Goal: Information Seeking & Learning: Learn about a topic

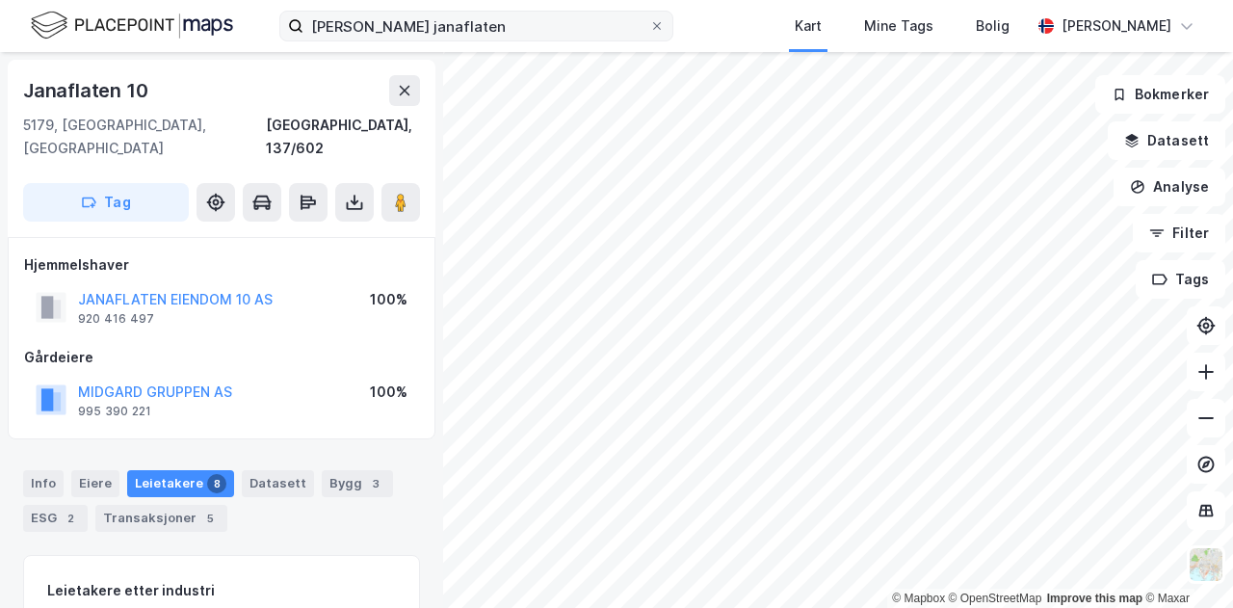
scroll to position [1, 0]
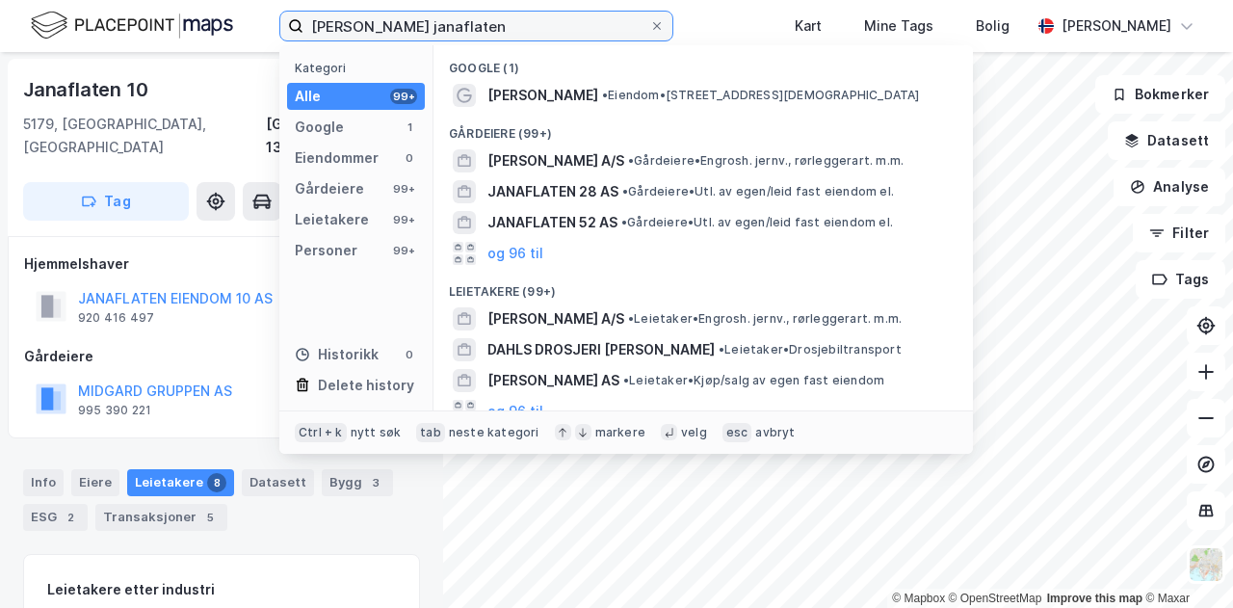
click at [489, 30] on input "[PERSON_NAME] janaflaten" at bounding box center [476, 26] width 346 height 29
drag, startPoint x: 489, startPoint y: 30, endPoint x: 239, endPoint y: 35, distance: 250.5
click at [239, 35] on div "[PERSON_NAME] janaflaten Kategori Alle 99+ Google 1 Eiendommer 0 Gårdeiere 99+ …" at bounding box center [616, 26] width 1233 height 52
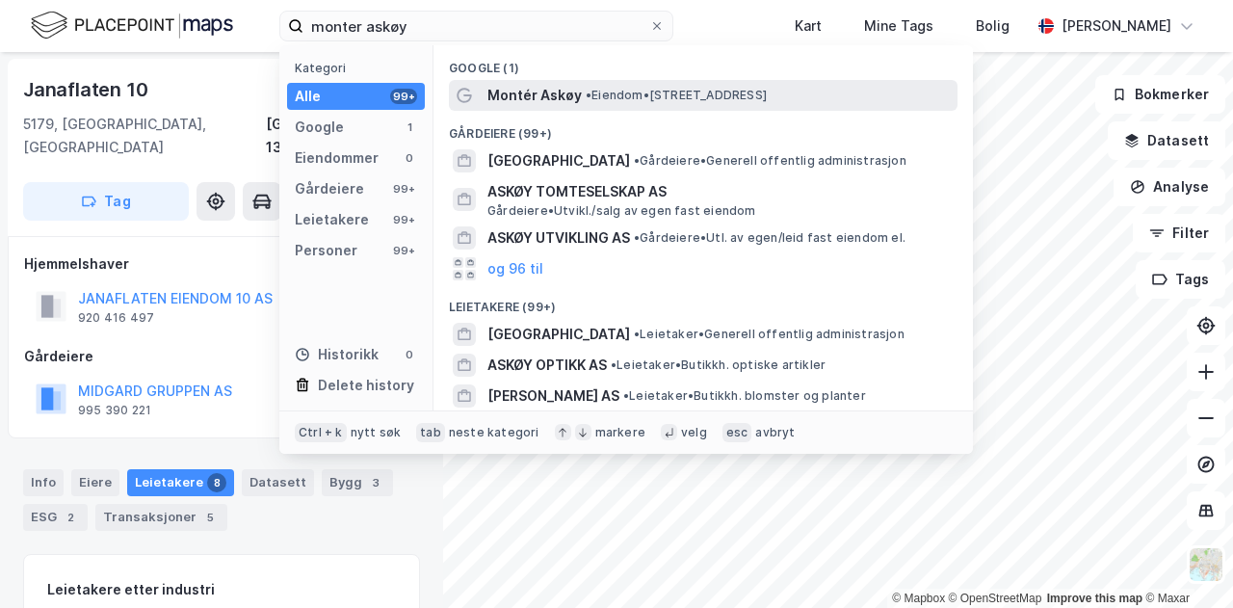
click at [566, 84] on span "Montér Askøy" at bounding box center [534, 95] width 94 height 23
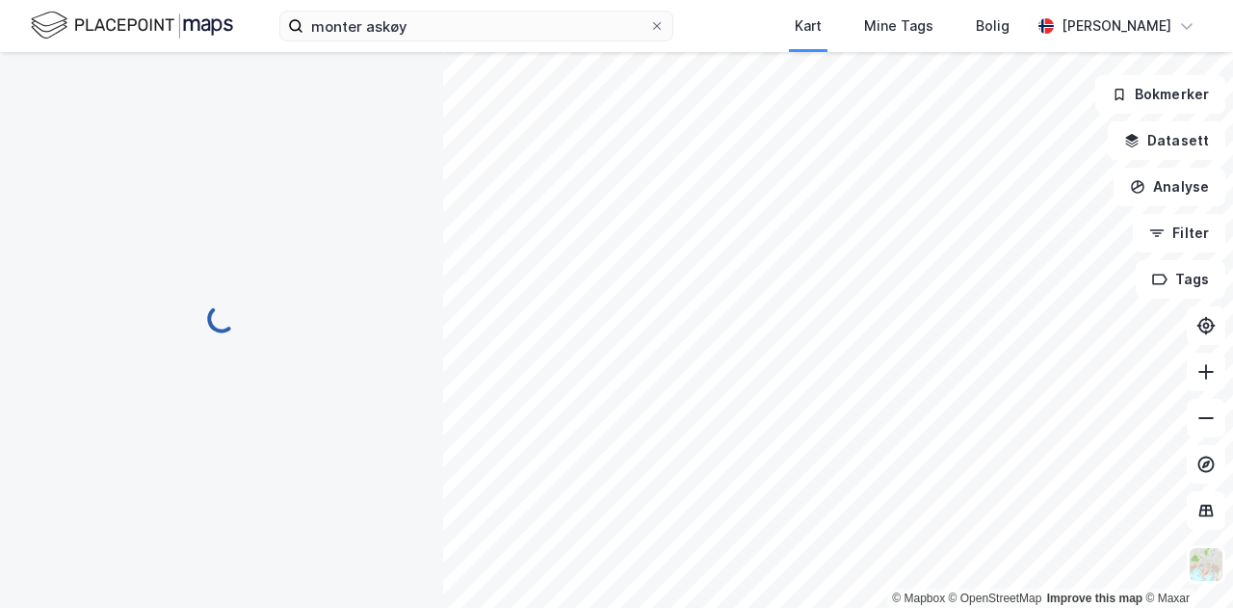
scroll to position [1, 0]
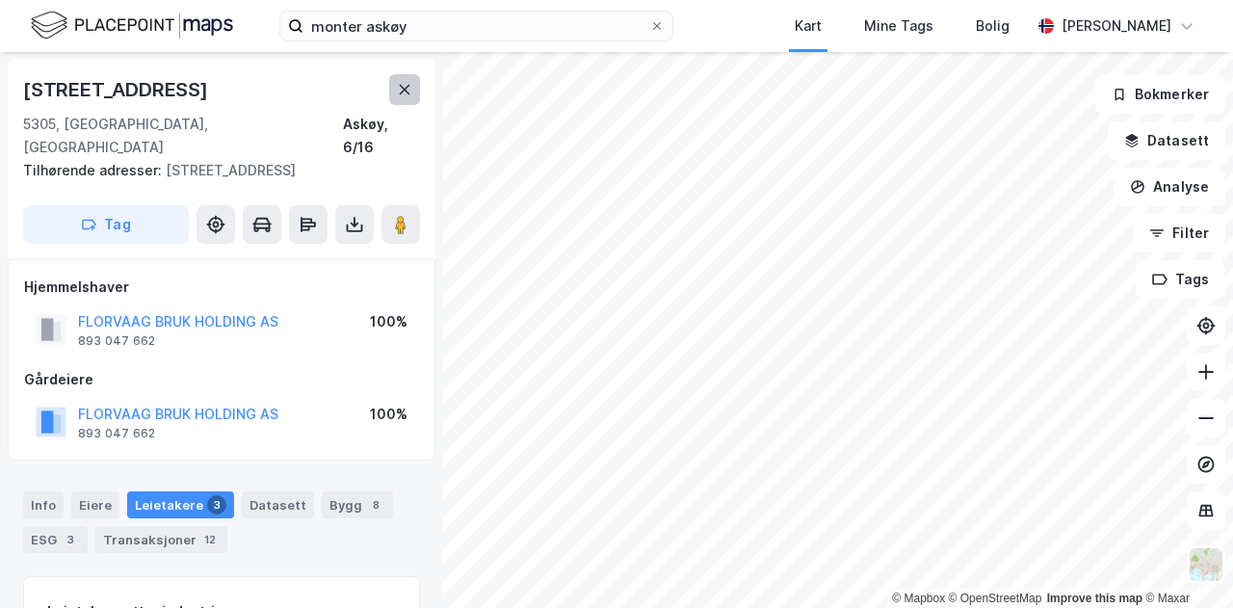
click at [410, 95] on icon at bounding box center [404, 89] width 15 height 15
click at [44, 491] on div "Info" at bounding box center [43, 504] width 40 height 27
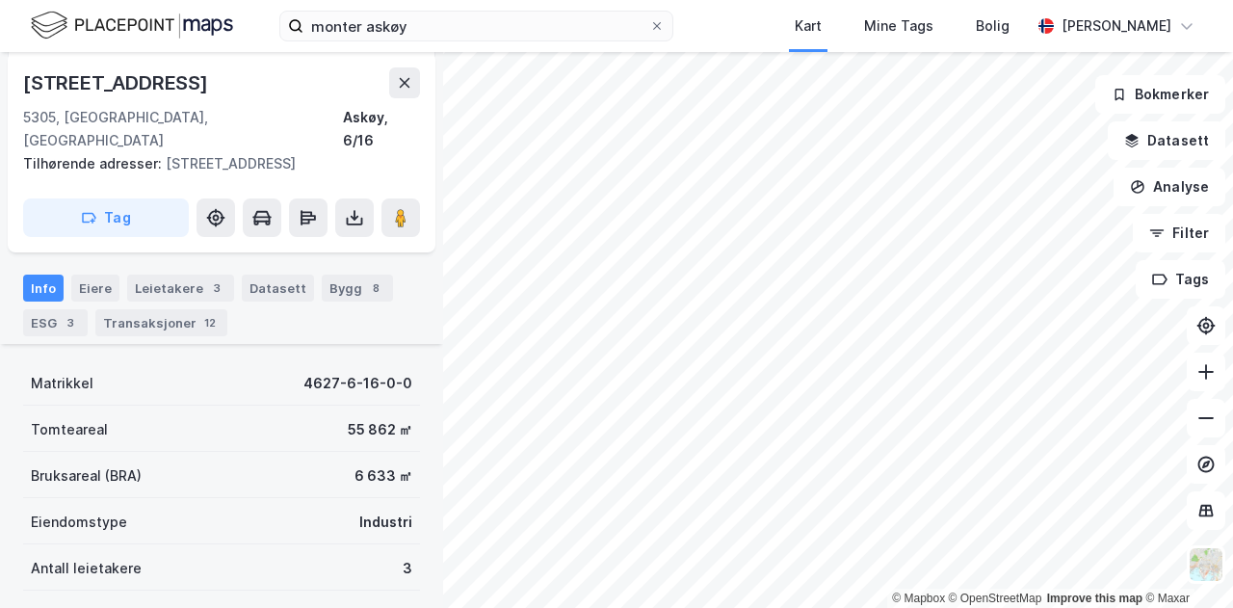
scroll to position [219, 0]
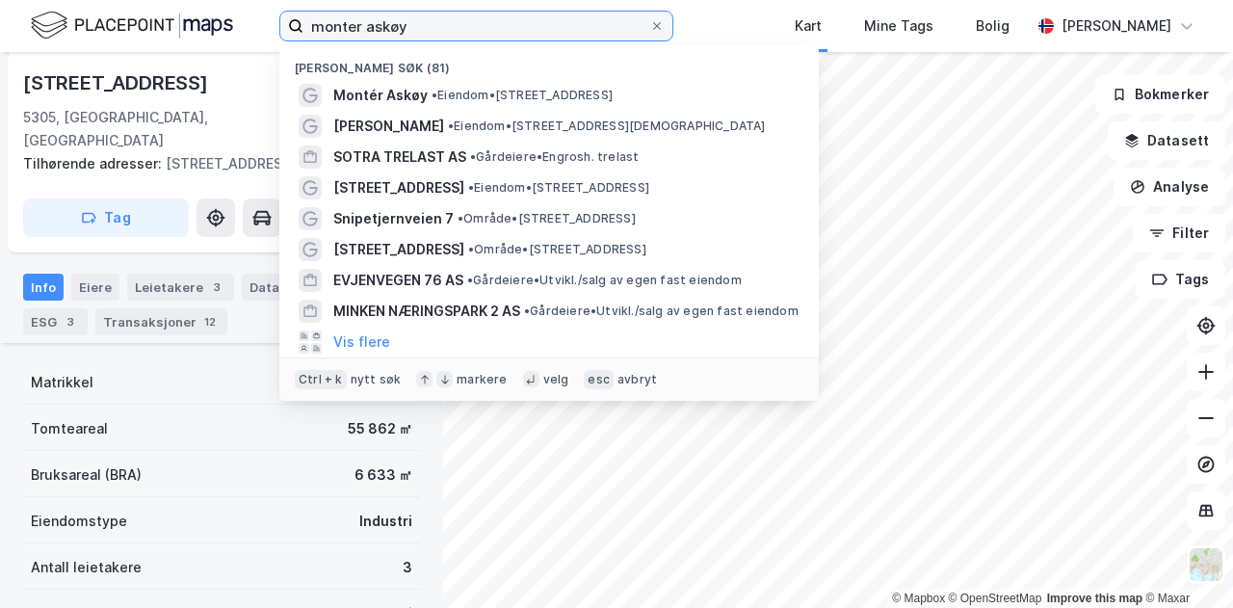
drag, startPoint x: 430, startPoint y: 31, endPoint x: 274, endPoint y: 5, distance: 158.2
click at [274, 5] on div "monter askøy [PERSON_NAME] søk (81) [GEOGRAPHIC_DATA] • Eiendom • [STREET_ADDRE…" at bounding box center [616, 26] width 1233 height 52
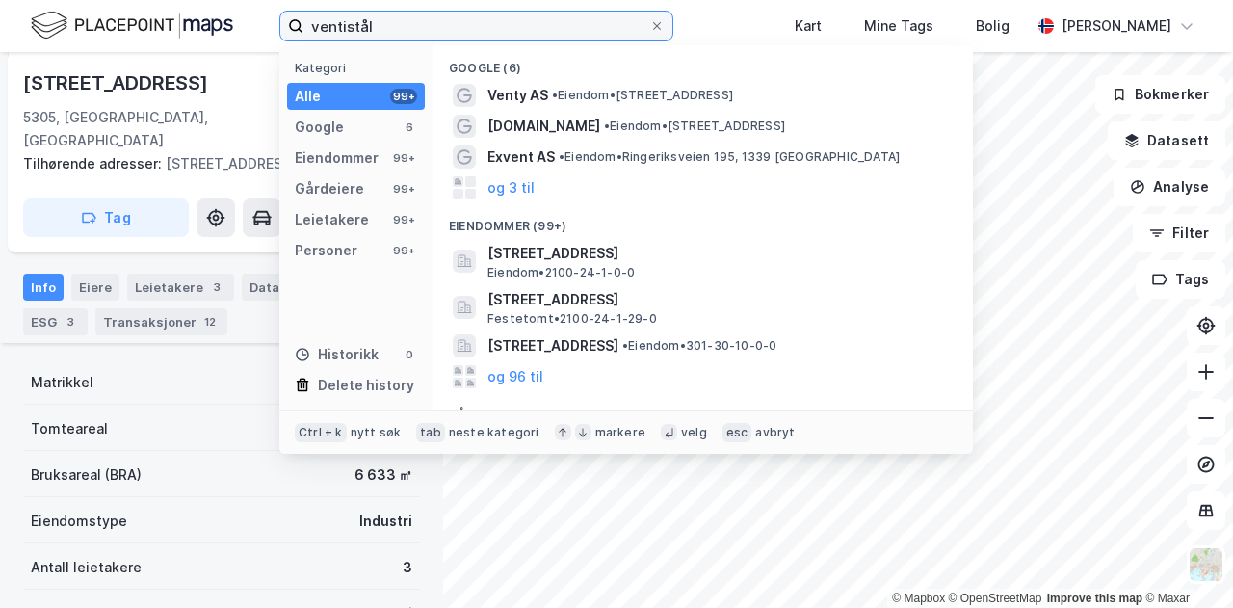
type input "ventistål"
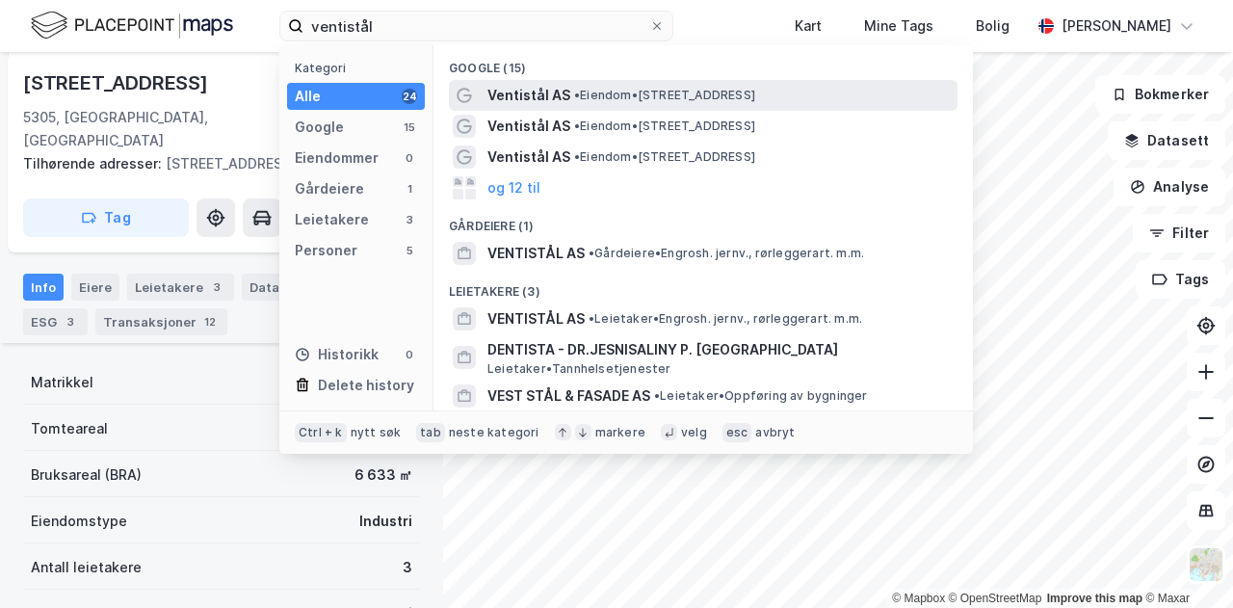
click at [513, 92] on span "Ventistål AS" at bounding box center [528, 95] width 83 height 23
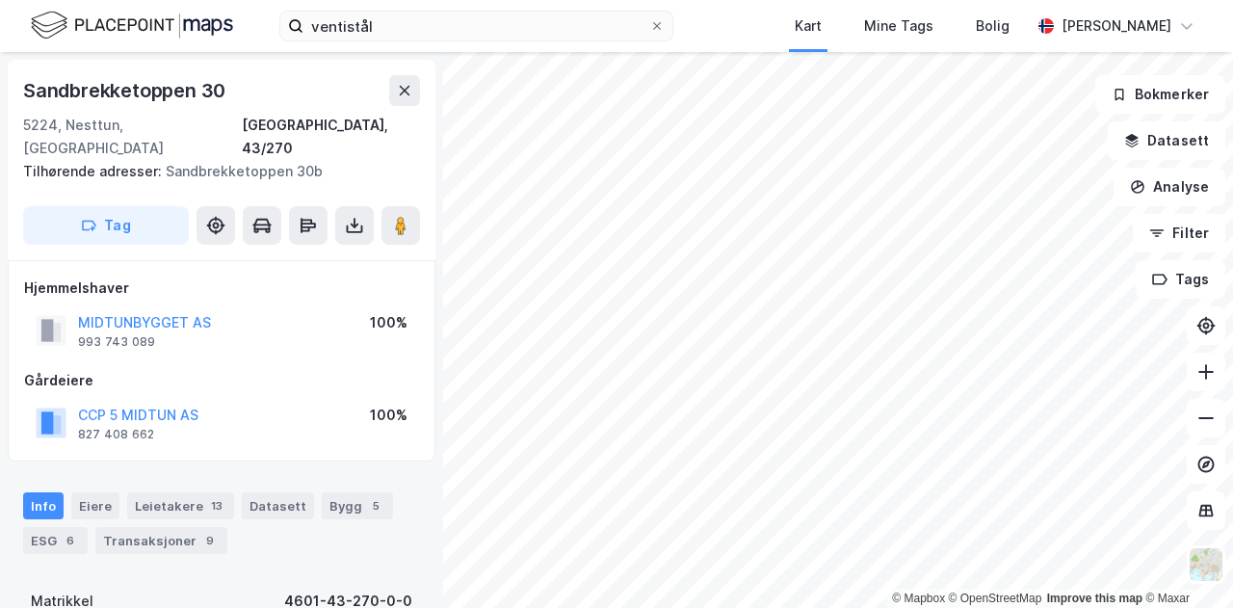
scroll to position [219, 0]
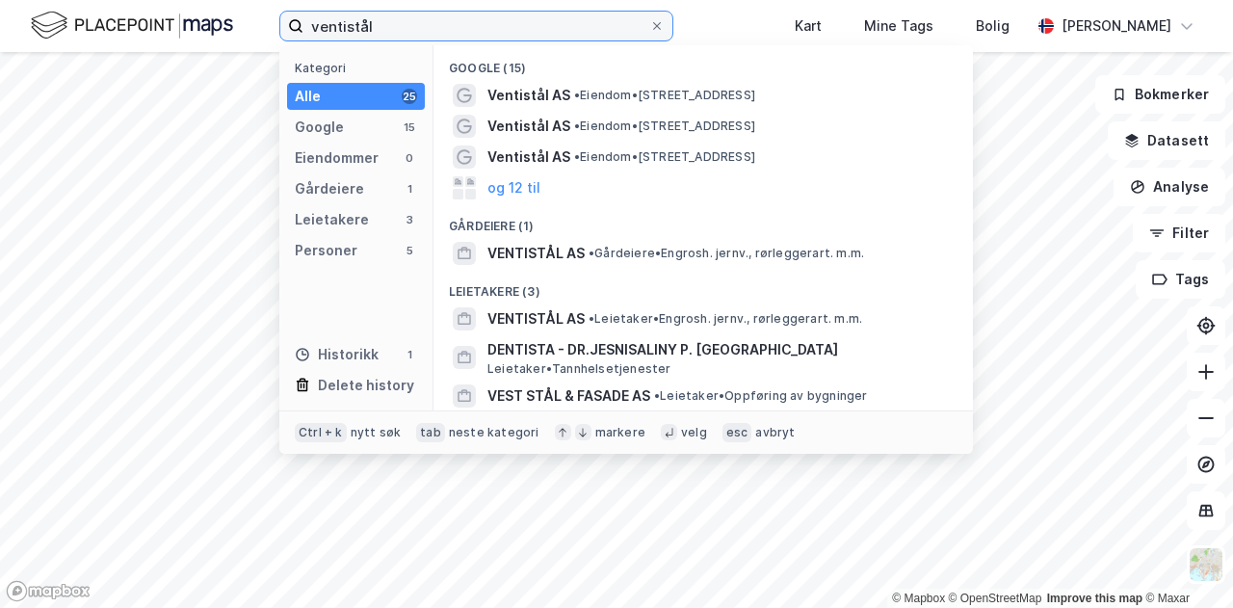
drag, startPoint x: 382, startPoint y: 24, endPoint x: 296, endPoint y: 8, distance: 88.2
click at [296, 8] on div "ventistål Kategori Alle 25 Google 15 Eiendommer 0 Gårdeiere 1 Leietakere 3 Pers…" at bounding box center [616, 26] width 1233 height 52
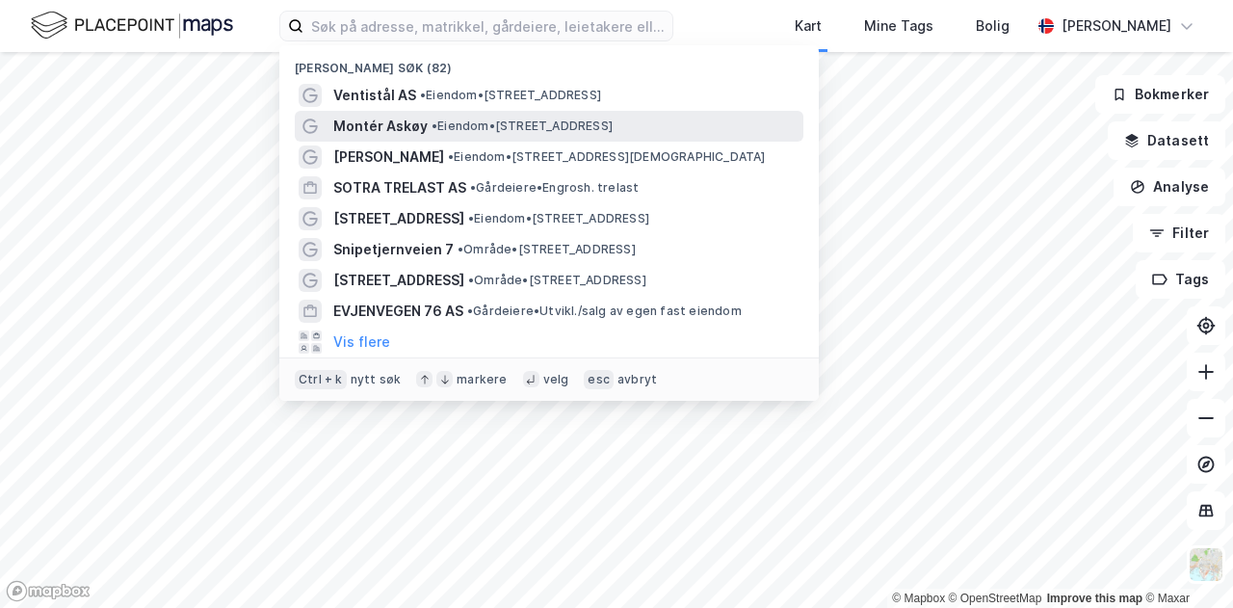
click at [356, 130] on span "Montér Askøy" at bounding box center [380, 126] width 94 height 23
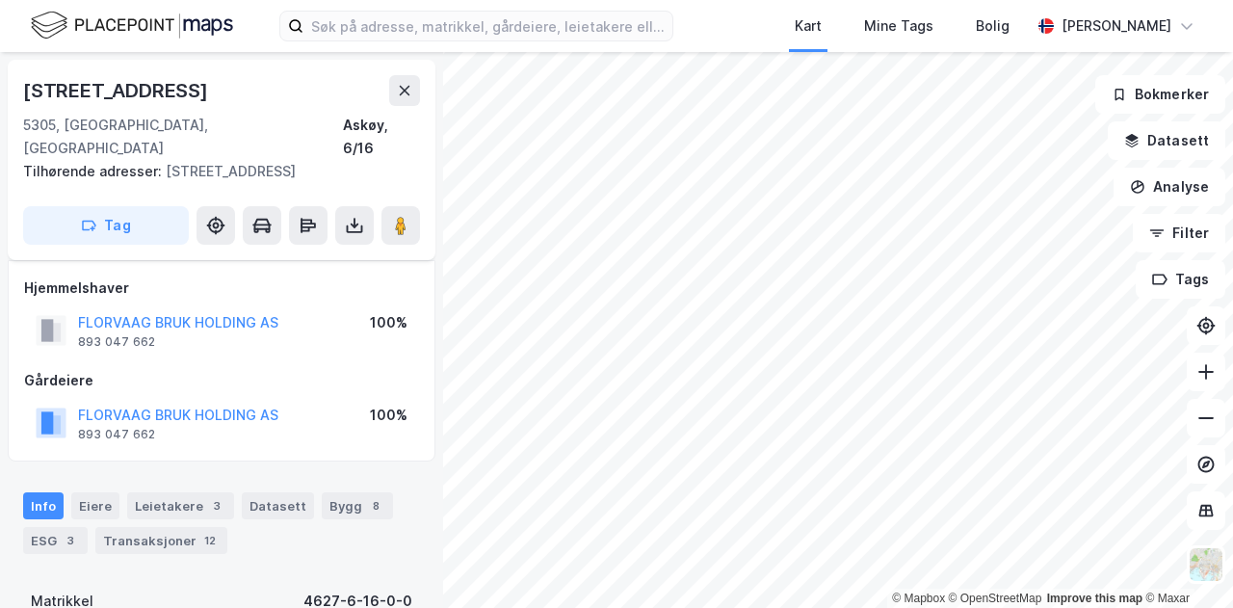
scroll to position [219, 0]
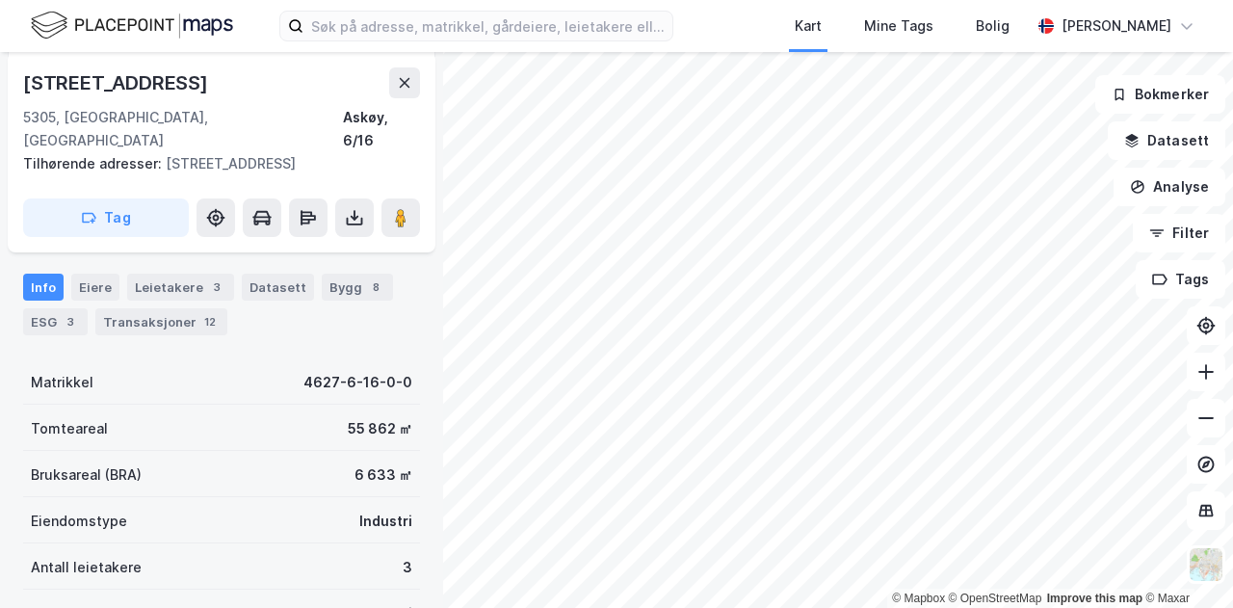
click at [356, 152] on div "Tilhørende adresser: [STREET_ADDRESS]" at bounding box center [213, 163] width 381 height 23
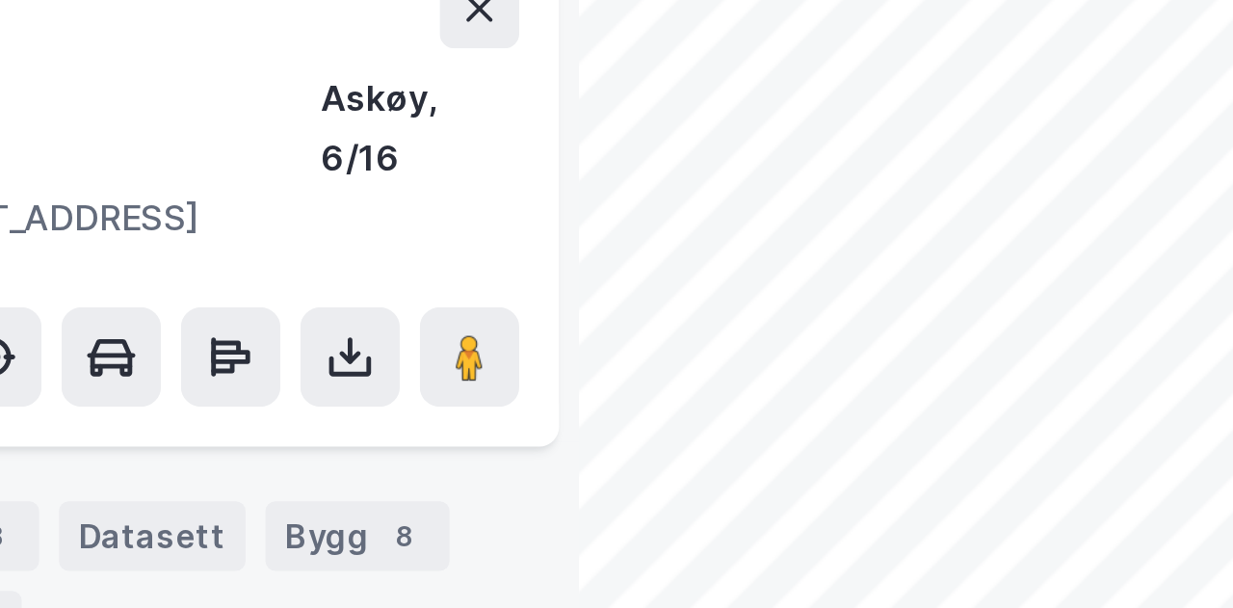
drag, startPoint x: 356, startPoint y: 130, endPoint x: 260, endPoint y: 107, distance: 99.1
click at [260, 107] on div "[STREET_ADDRESS] Askøy, 6/16 Tilhørende adresser: [STREET_ADDRESS] Tag" at bounding box center [222, 152] width 428 height 200
click at [219, 117] on div "© Mapbox © OpenStreetMap Improve this map © Maxar [STREET_ADDRESS], 6/16 Tilhør…" at bounding box center [616, 330] width 1233 height 556
click at [279, 89] on div "[STREET_ADDRESS]" at bounding box center [221, 82] width 397 height 31
